Goal: Complete application form

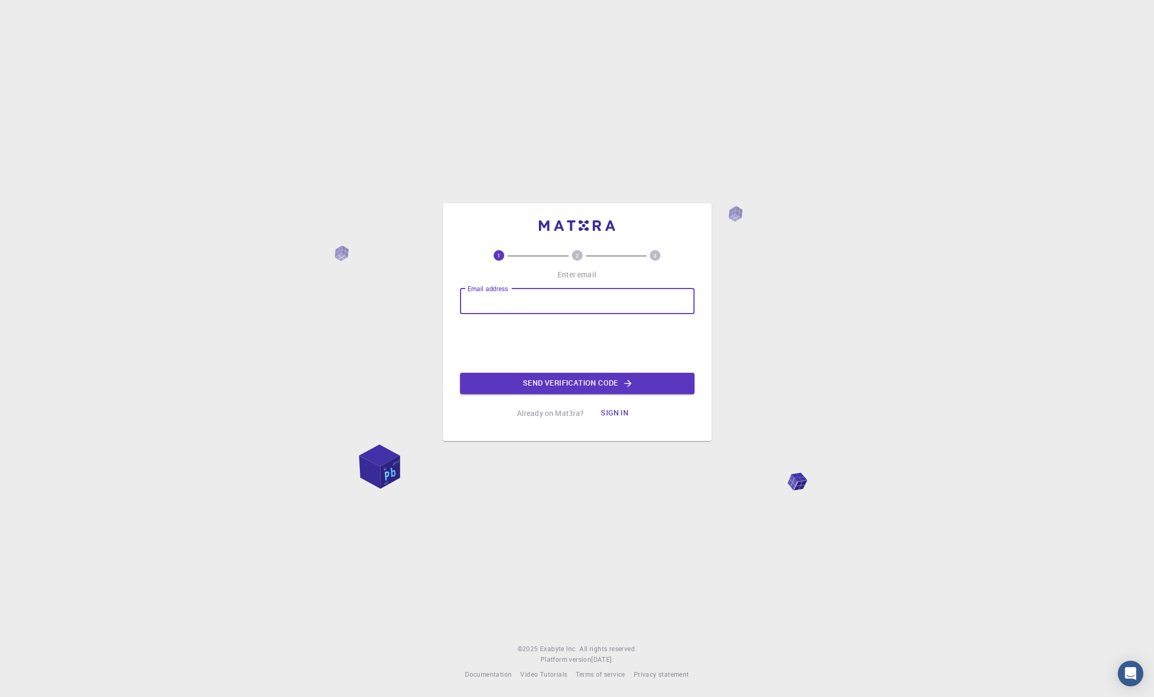
click at [482, 301] on input "Email address" at bounding box center [577, 301] width 235 height 26
type input "hesdin.info@yahoo.fr"
click at [532, 381] on button "Send verification code" at bounding box center [577, 383] width 235 height 21
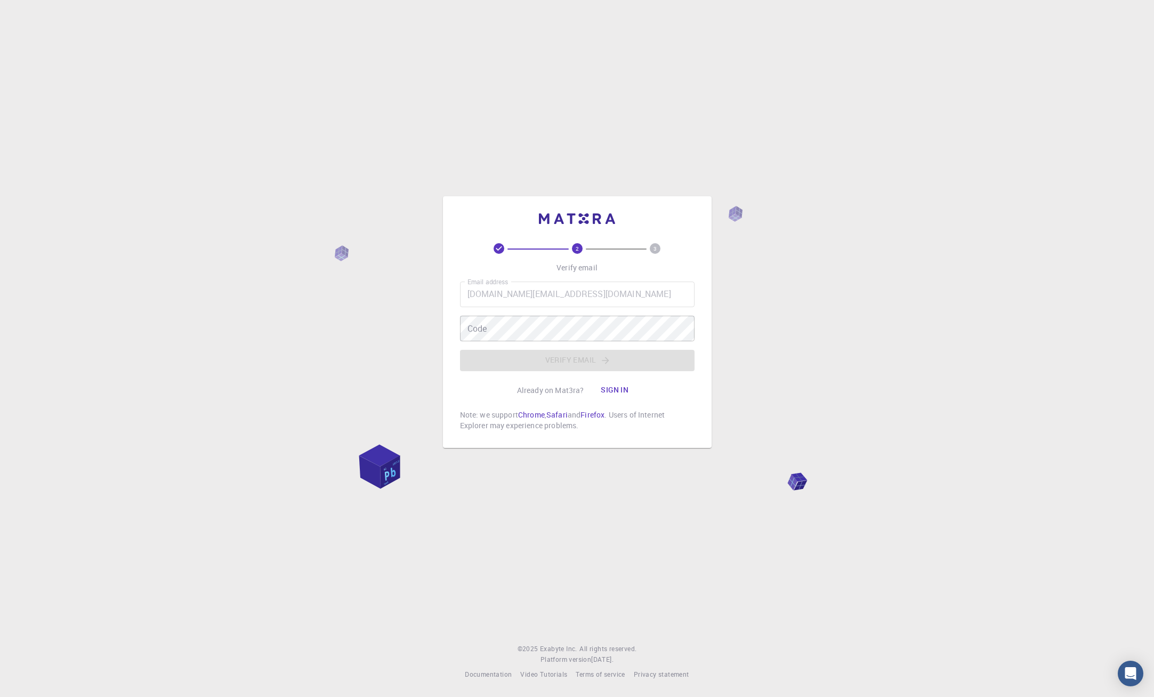
click at [53, 39] on div "2 3 Verify email Email address hesdin.info@yahoo.fr Email address Code Code Ver…" at bounding box center [577, 348] width 1154 height 697
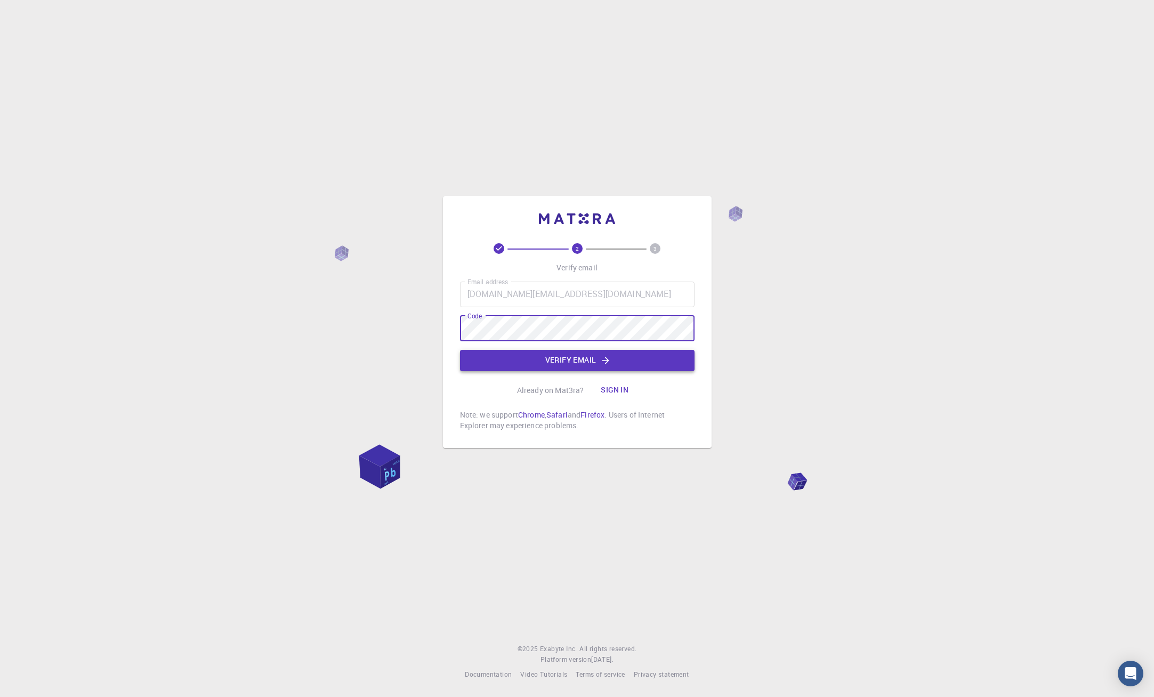
click at [551, 357] on button "Verify email" at bounding box center [577, 360] width 235 height 21
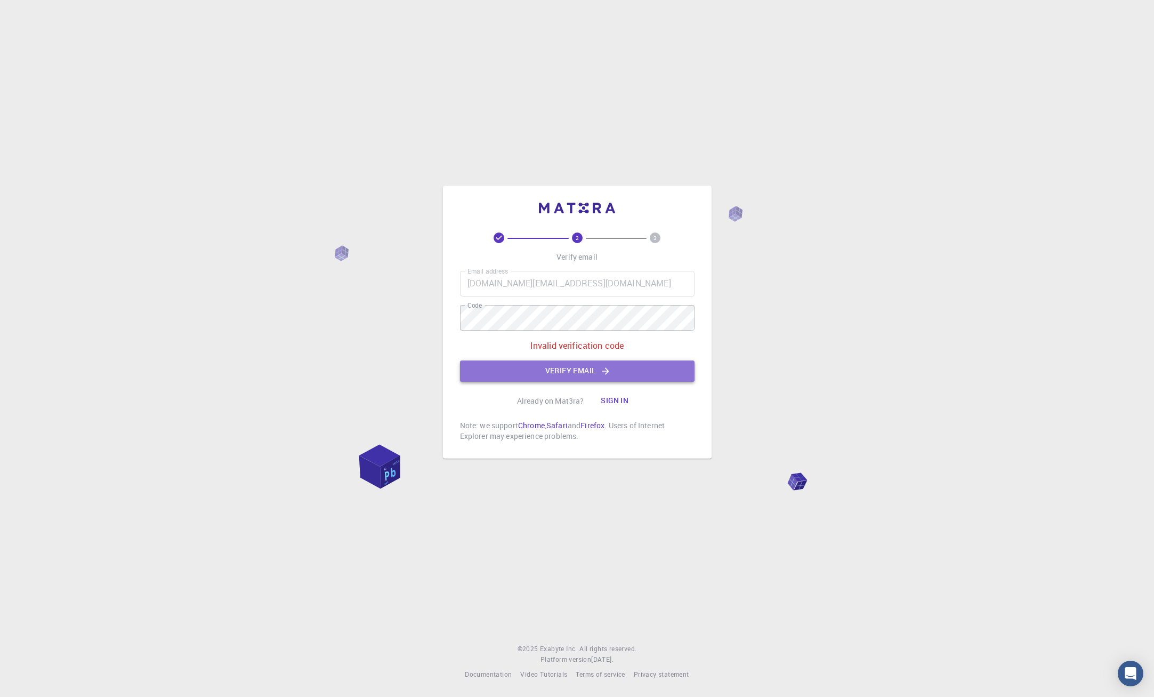
click at [604, 369] on icon "button" at bounding box center [605, 371] width 11 height 11
click at [50, 44] on div "2 3 Verify email Email address hesdin.info@yahoo.fr Email address Code Code Inv…" at bounding box center [577, 348] width 1154 height 697
click at [602, 372] on icon "button" at bounding box center [605, 371] width 11 height 11
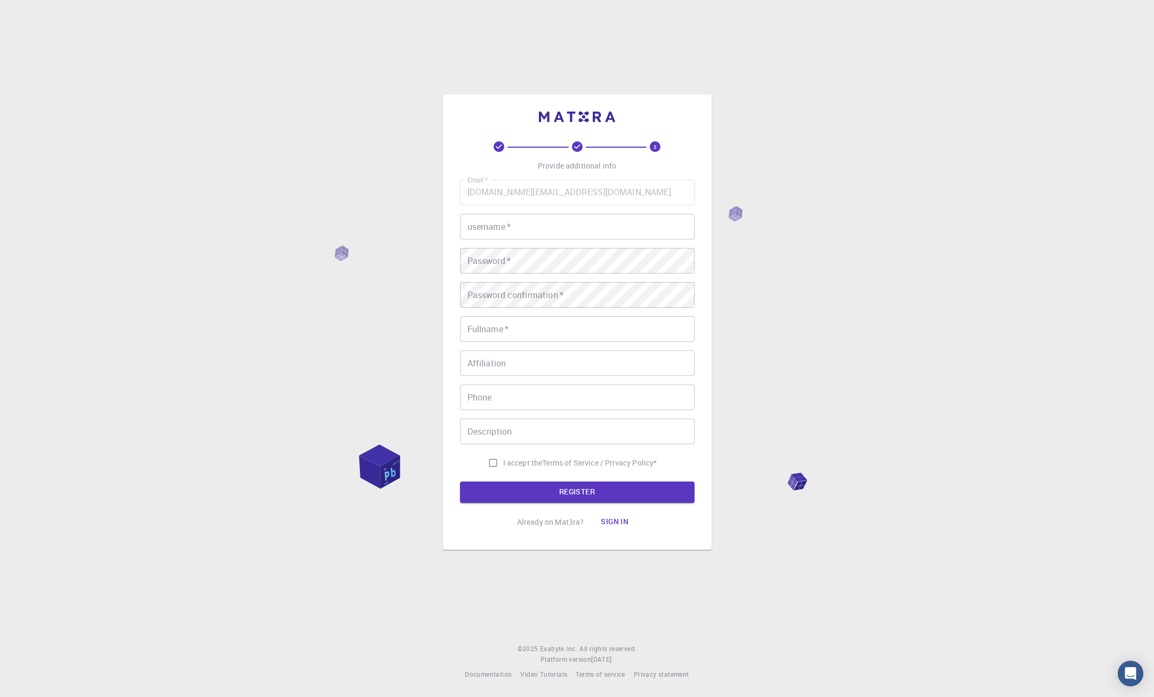
click at [543, 228] on input "username   *" at bounding box center [577, 227] width 235 height 26
type input "hesdin"
click at [511, 326] on input "Fullname   *" at bounding box center [577, 329] width 235 height 26
type input "hesdin"
click at [500, 357] on input "Affiliation" at bounding box center [577, 363] width 235 height 26
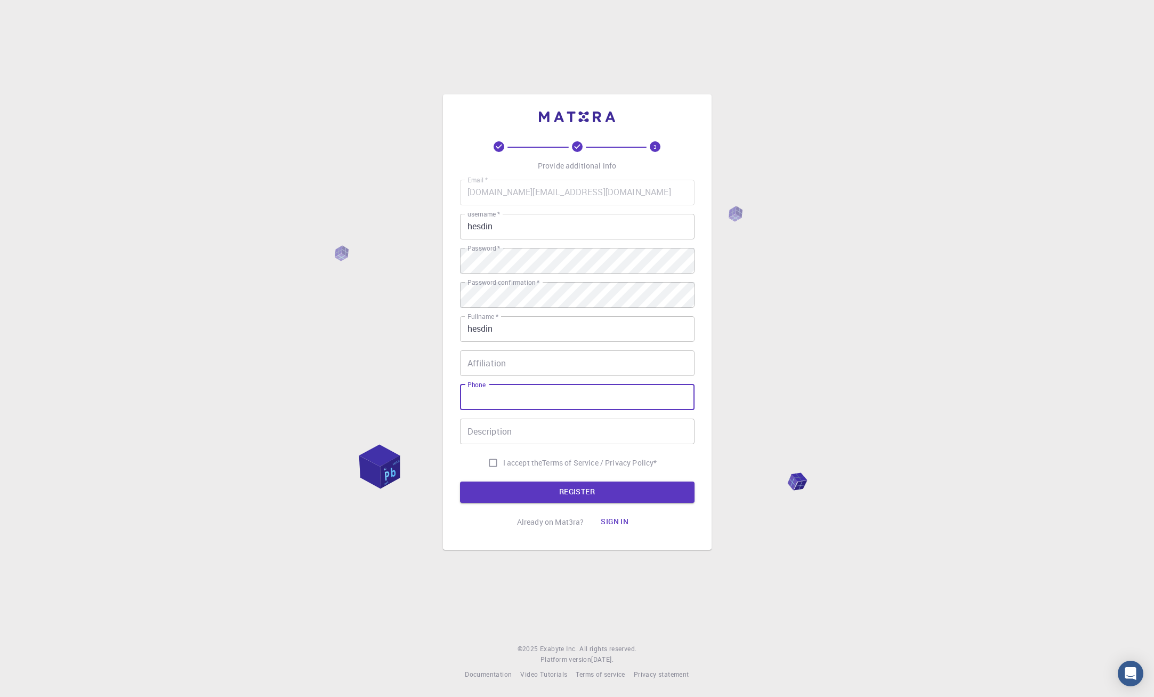
click at [480, 396] on input "Phone" at bounding box center [577, 397] width 235 height 26
type input "+33651744362"
click at [490, 432] on input "Description" at bounding box center [577, 432] width 235 height 26
type input "video"
click at [489, 463] on input "I accept the Terms of Service / Privacy Policy *" at bounding box center [493, 463] width 20 height 20
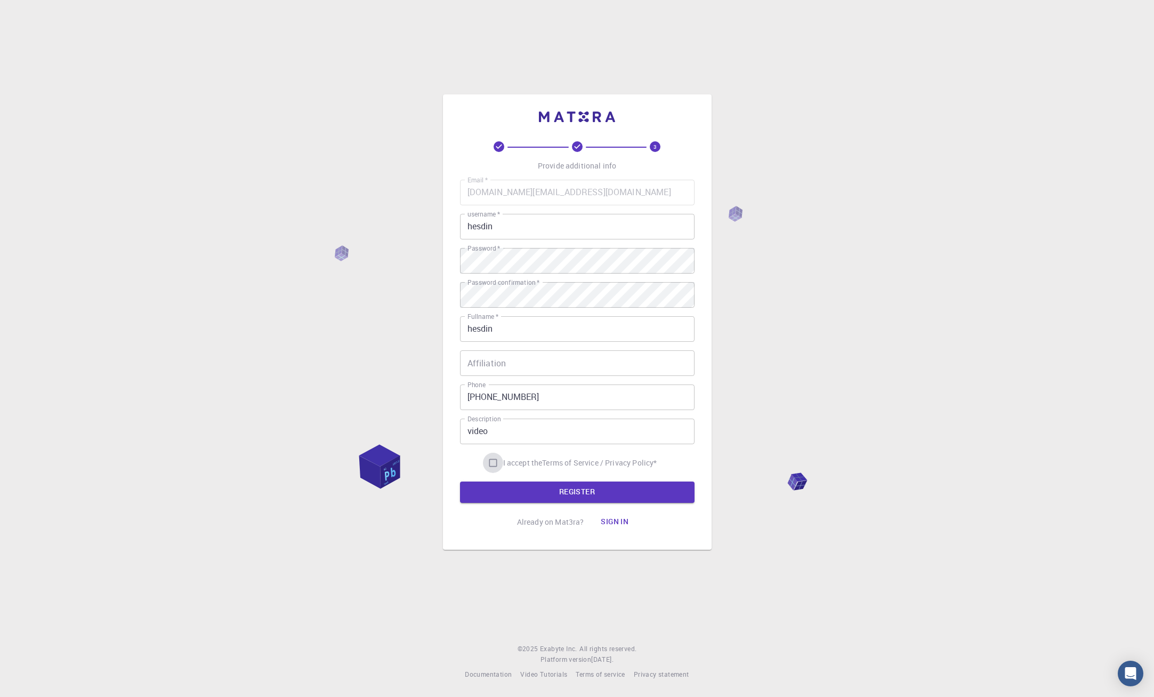
checkbox input "true"
click at [514, 485] on button "REGISTER" at bounding box center [577, 491] width 235 height 21
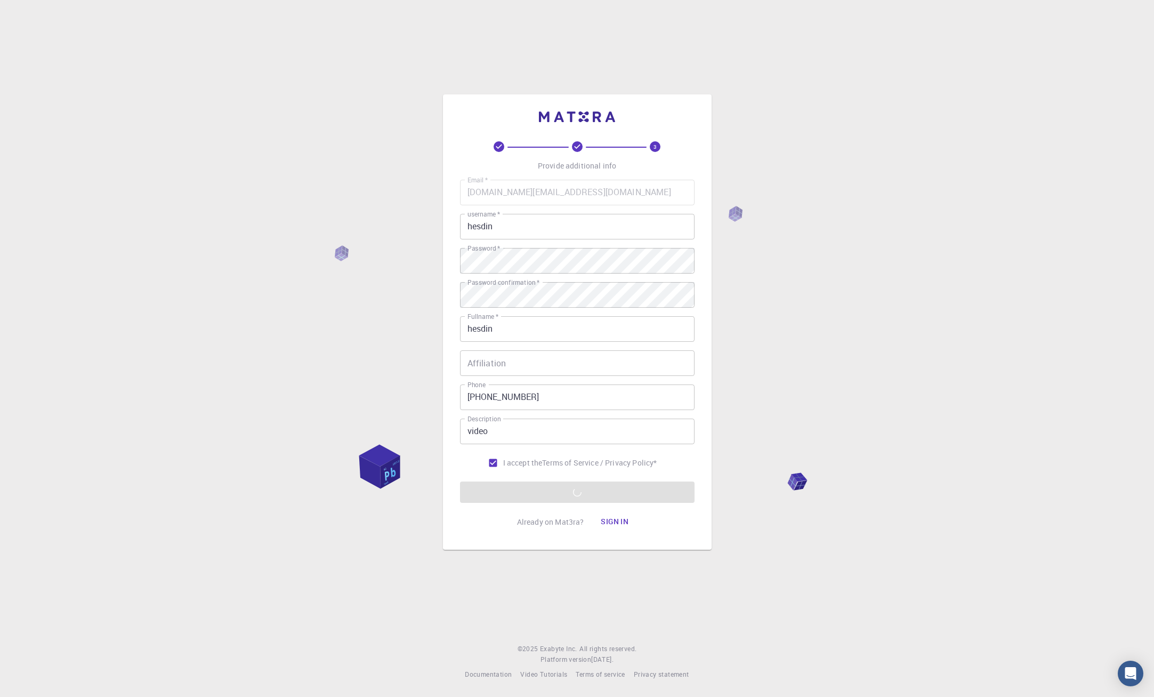
click at [1029, 159] on div "3 Provide additional info Email   * hesdin.info@yahoo.fr Email   * username   *…" at bounding box center [577, 348] width 1154 height 697
click at [776, 400] on div "3 Provide additional info Email   * hesdin.info@yahoo.fr Email   * username   *…" at bounding box center [577, 348] width 1154 height 697
click at [608, 518] on button "Sign in" at bounding box center [614, 521] width 45 height 21
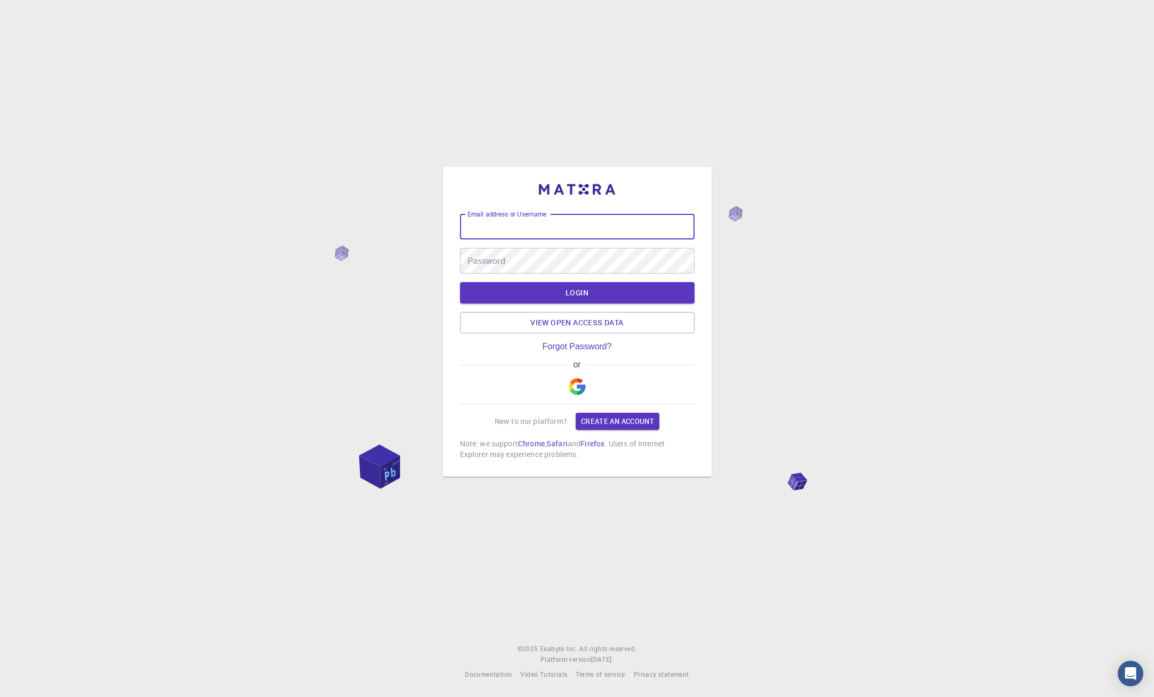
click at [483, 228] on input "Email address or Username" at bounding box center [577, 227] width 235 height 26
type input "hesdin.info@yahoo.fr"
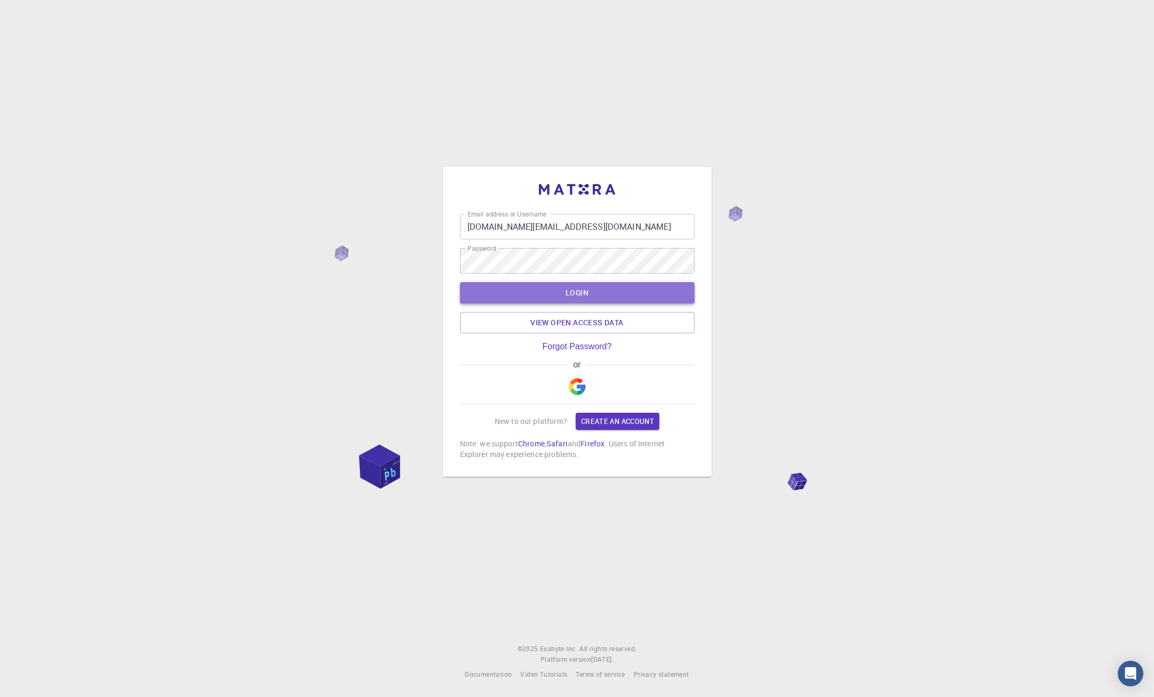
click at [584, 297] on button "LOGIN" at bounding box center [577, 292] width 235 height 21
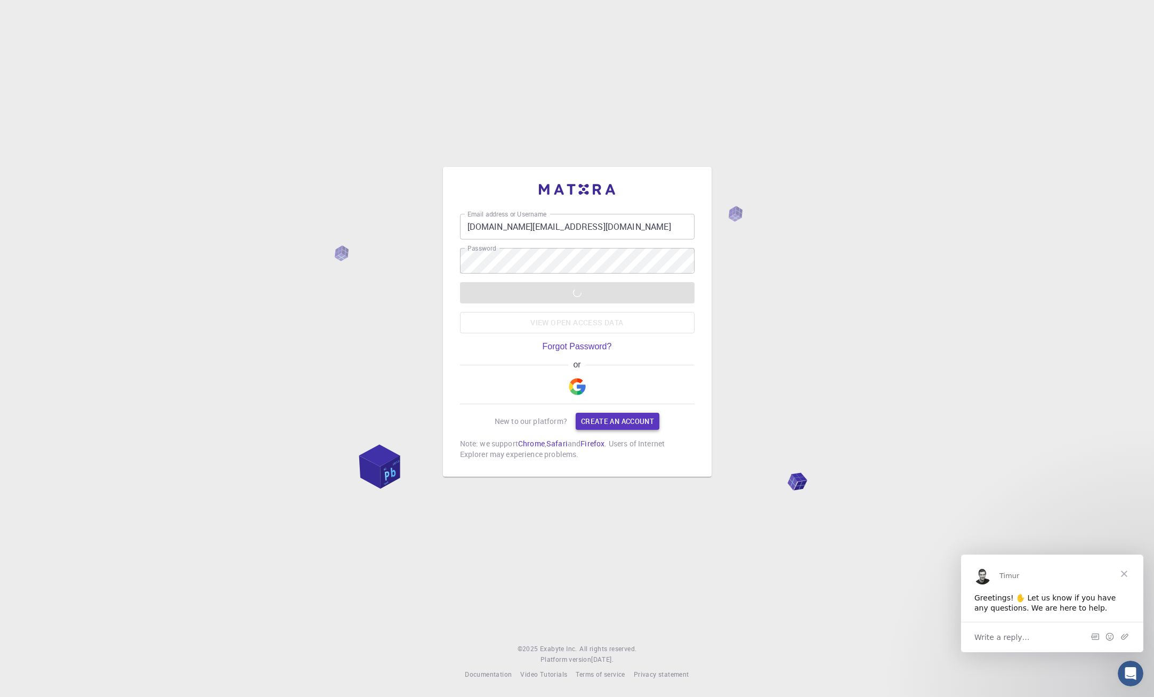
click at [597, 423] on link "Create an account" at bounding box center [618, 421] width 84 height 17
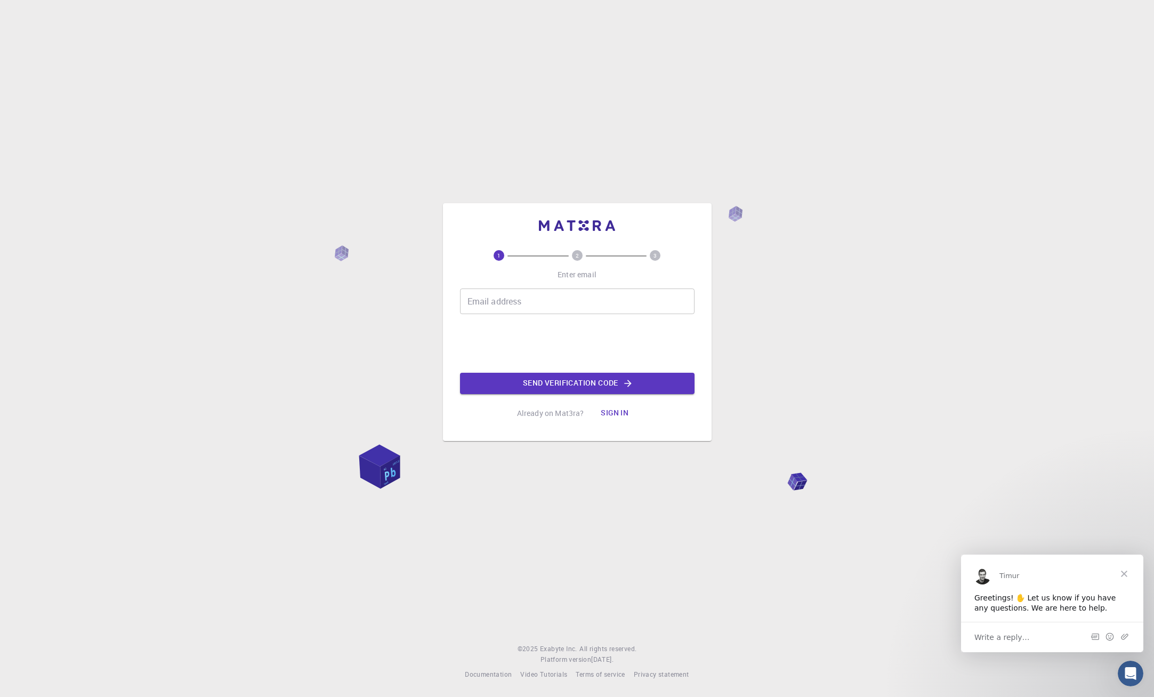
click at [838, 152] on div "1 2 3 Enter email Email address Email address Send verification code Already on…" at bounding box center [577, 348] width 1154 height 697
